Goal: Task Accomplishment & Management: Use online tool/utility

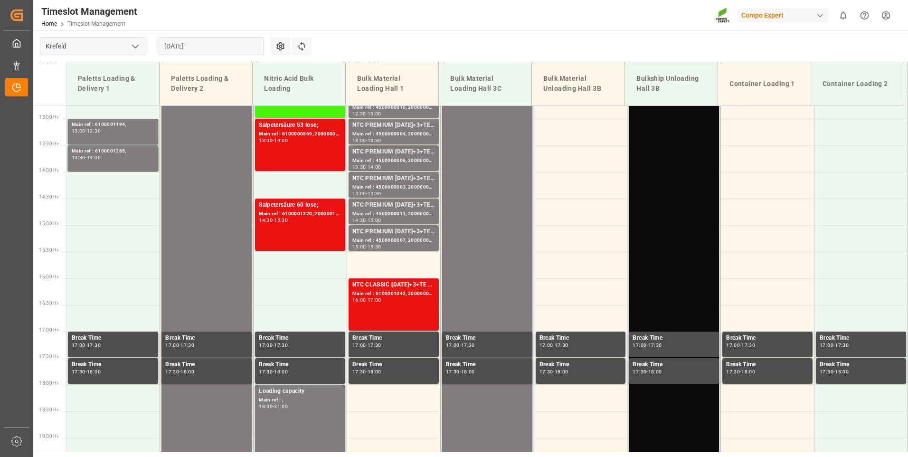
scroll to position [695, 0]
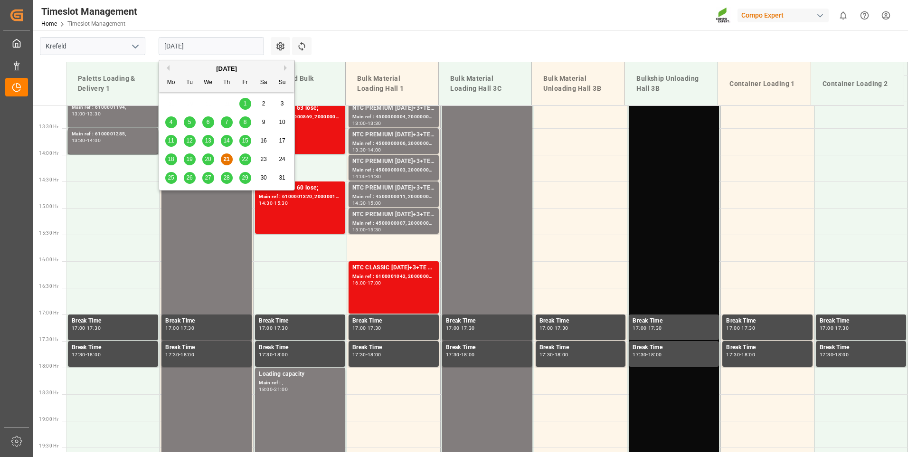
click at [228, 45] on input "[DATE]" at bounding box center [211, 46] width 105 height 18
click at [245, 158] on span "22" at bounding box center [245, 159] width 6 height 7
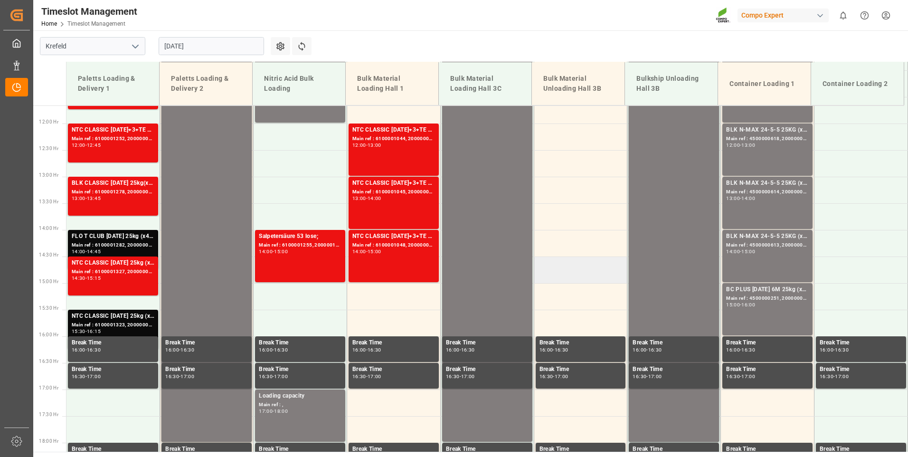
scroll to position [505, 0]
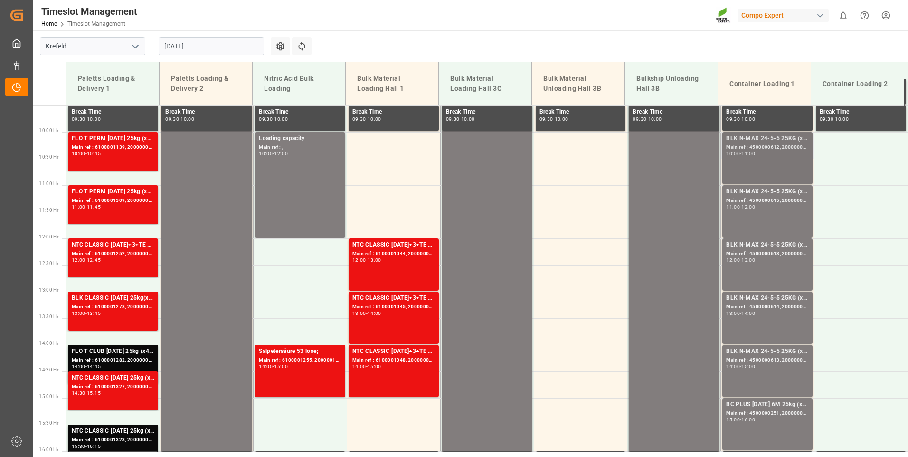
click at [774, 156] on div "10:00 - 11:00" at bounding box center [767, 154] width 83 height 5
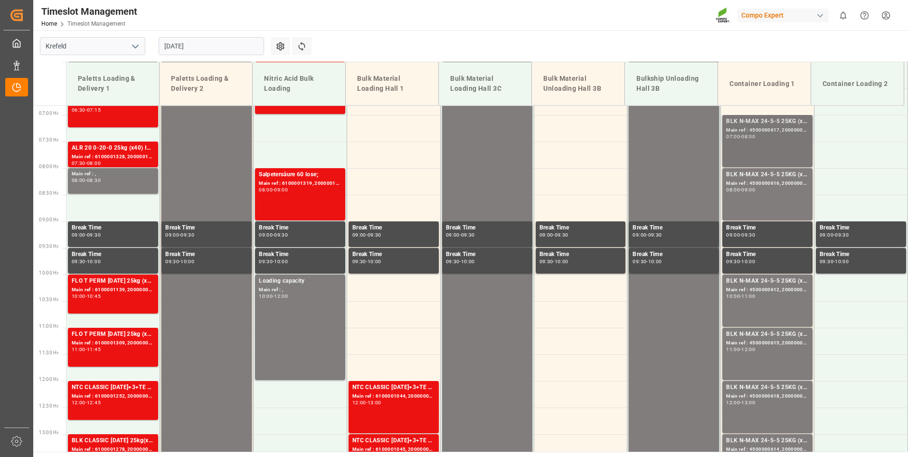
click at [762, 140] on div "BLK N-MAX 24-5-5 25KG (x42) INT MTO; Main ref : 4500000617, 2000000562; 07:00 -…" at bounding box center [767, 141] width 83 height 48
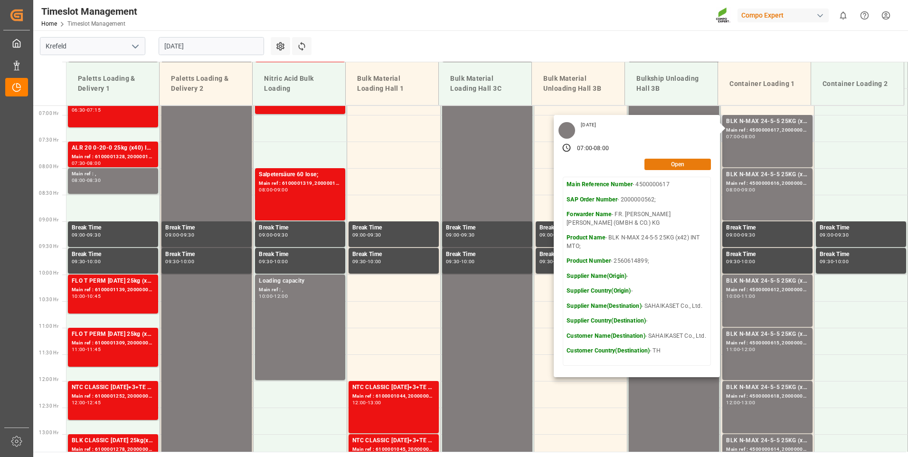
click at [670, 165] on button "Open" at bounding box center [678, 164] width 67 height 11
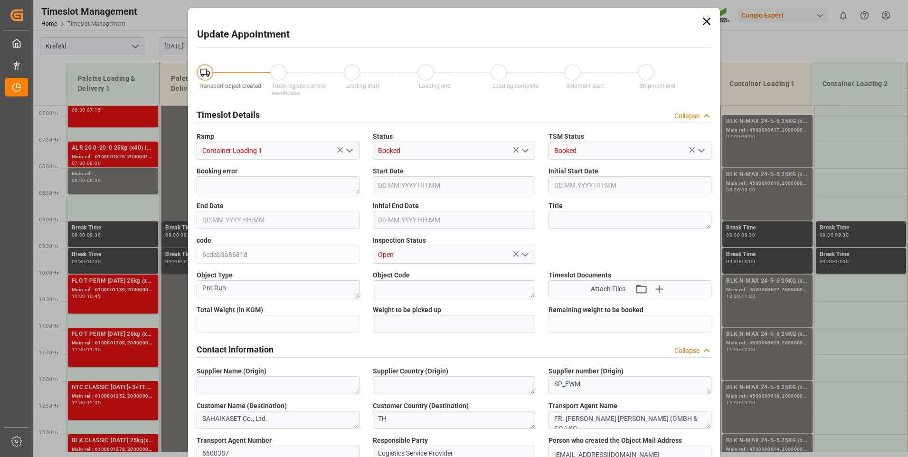
type input "43000"
type input "0"
type input "[DATE] 07:00"
type input "[DATE] 08:00"
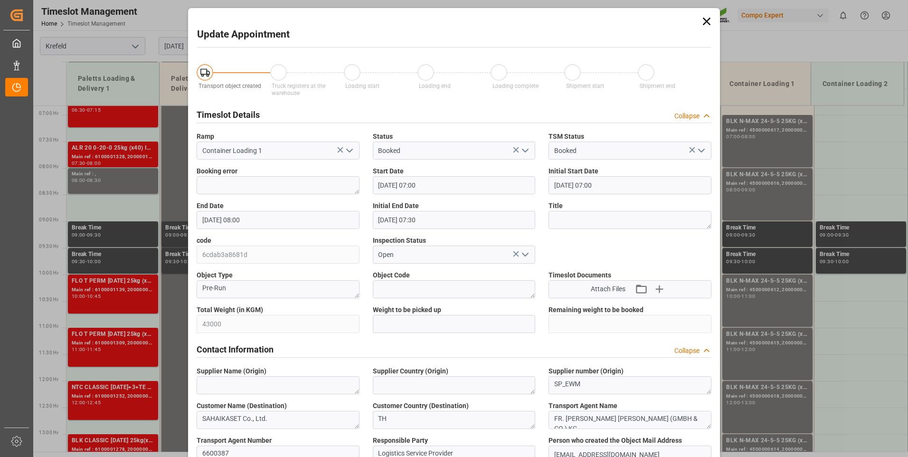
type input "[DATE] 07:30"
type input "[DATE] 10:51"
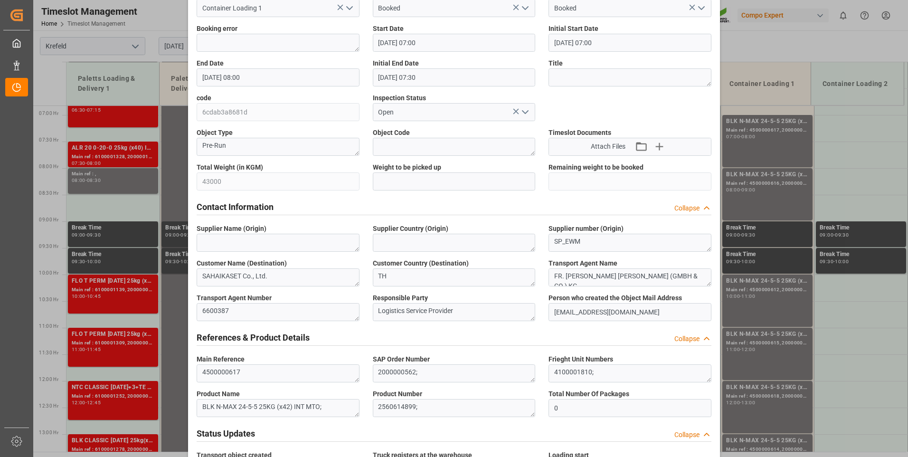
scroll to position [0, 0]
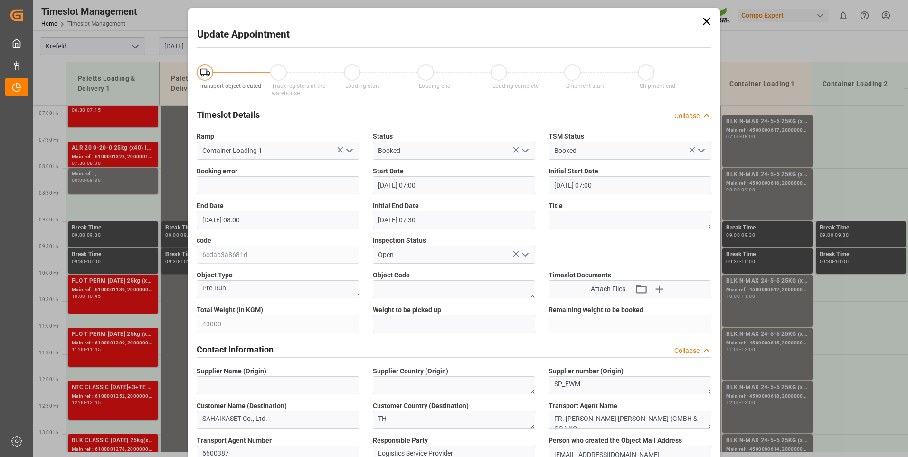
click at [707, 20] on icon at bounding box center [707, 22] width 8 height 8
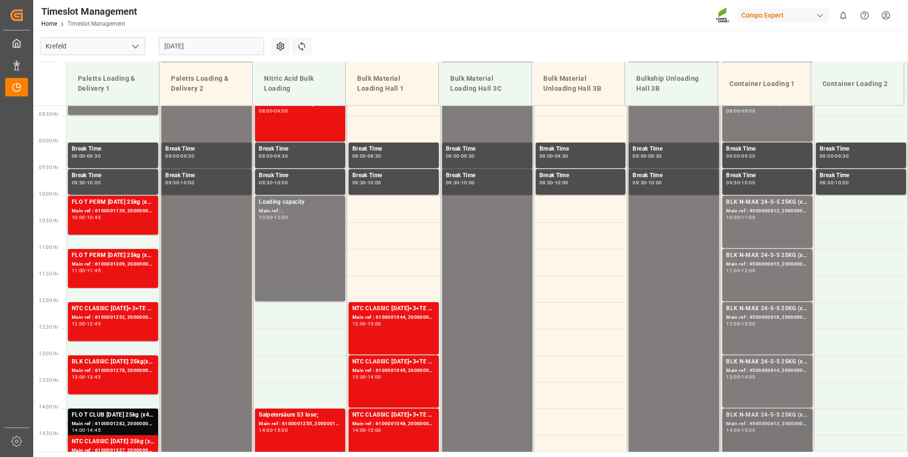
scroll to position [553, 0]
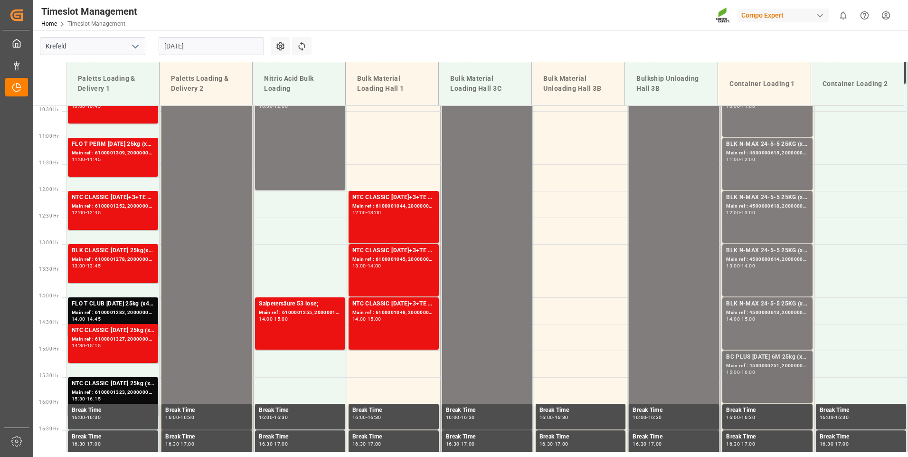
click at [772, 368] on div "Main ref : 4500000251, 2000000104;" at bounding box center [767, 366] width 83 height 8
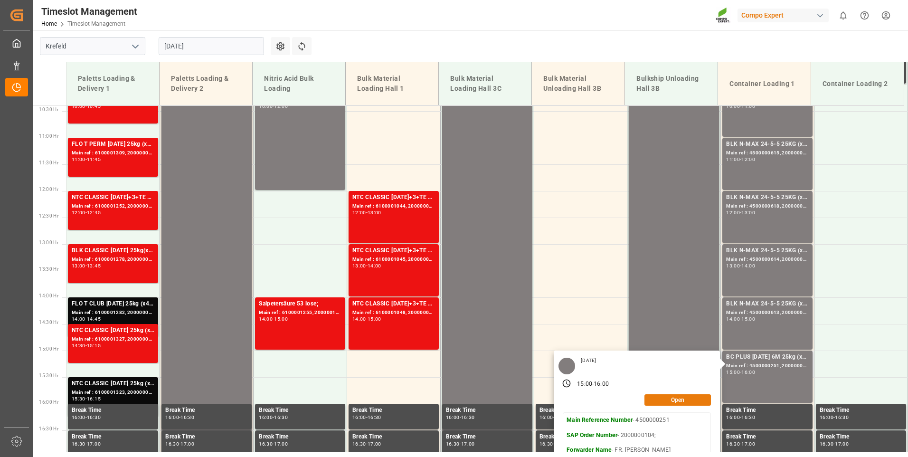
click at [665, 403] on button "Open" at bounding box center [678, 399] width 67 height 11
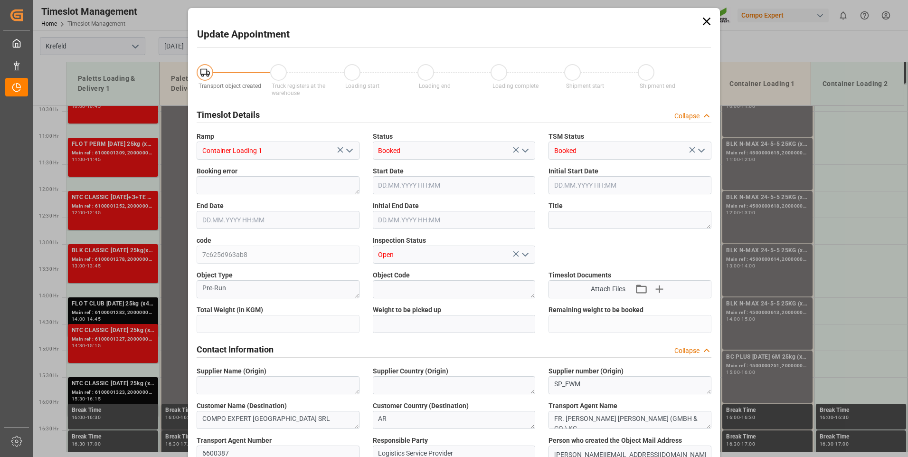
type input "29484"
type input "0"
type input "[DATE] 15:00"
type input "[DATE] 16:00"
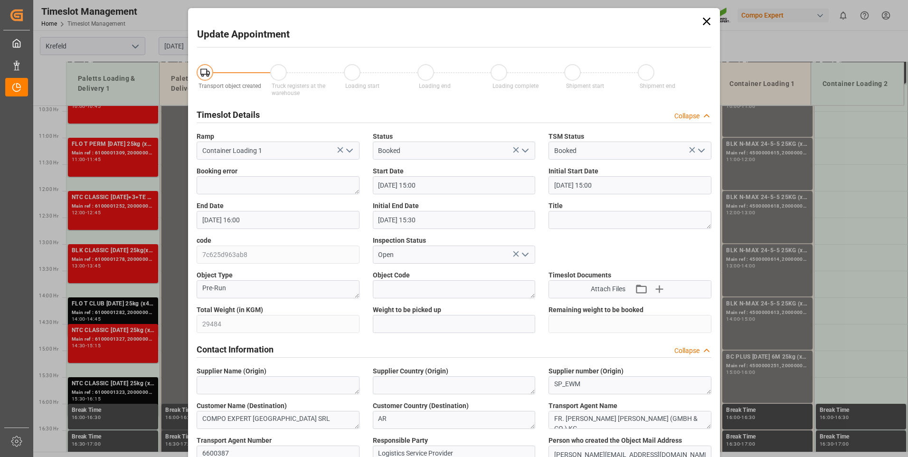
type input "[DATE] 15:30"
type input "[DATE] 11:39"
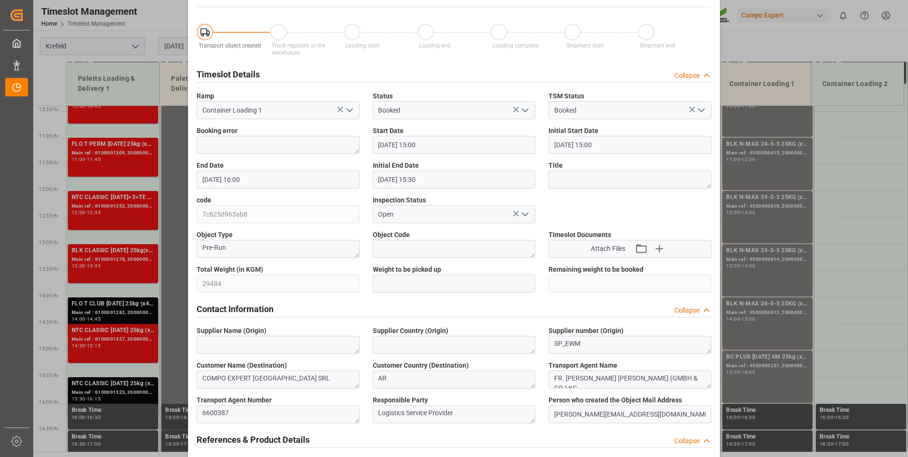
scroll to position [0, 0]
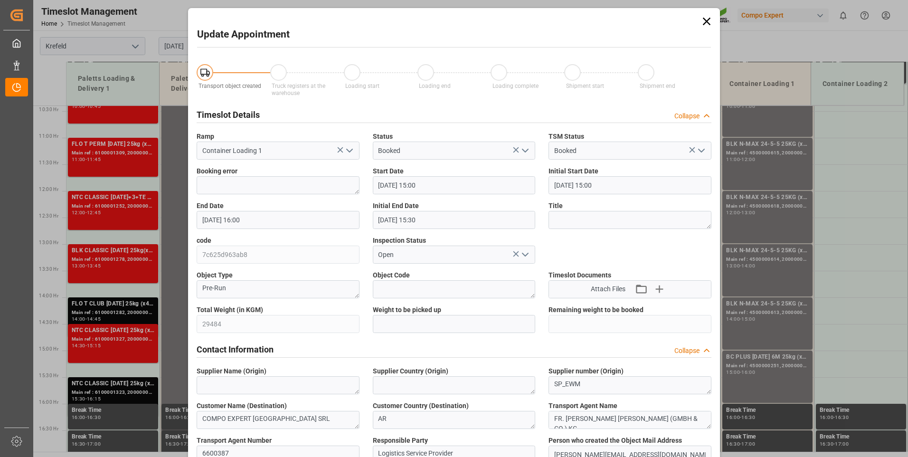
click at [703, 17] on icon at bounding box center [706, 21] width 13 height 13
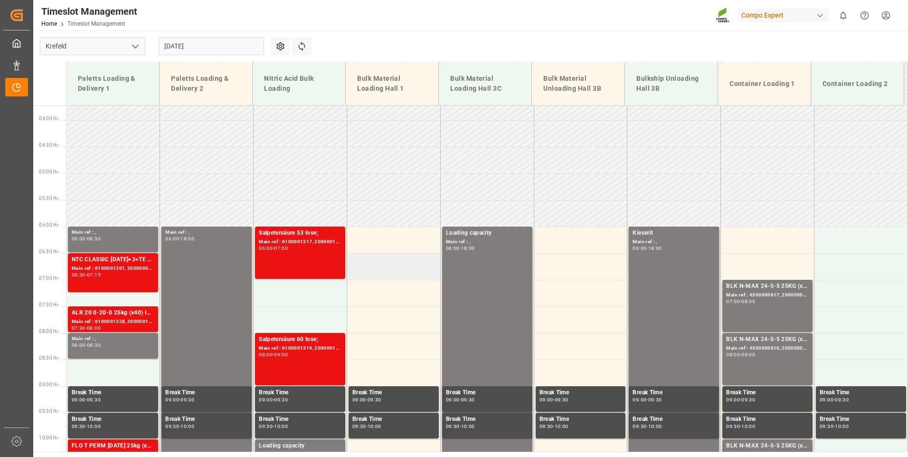
scroll to position [173, 0]
